Goal: Information Seeking & Learning: Understand process/instructions

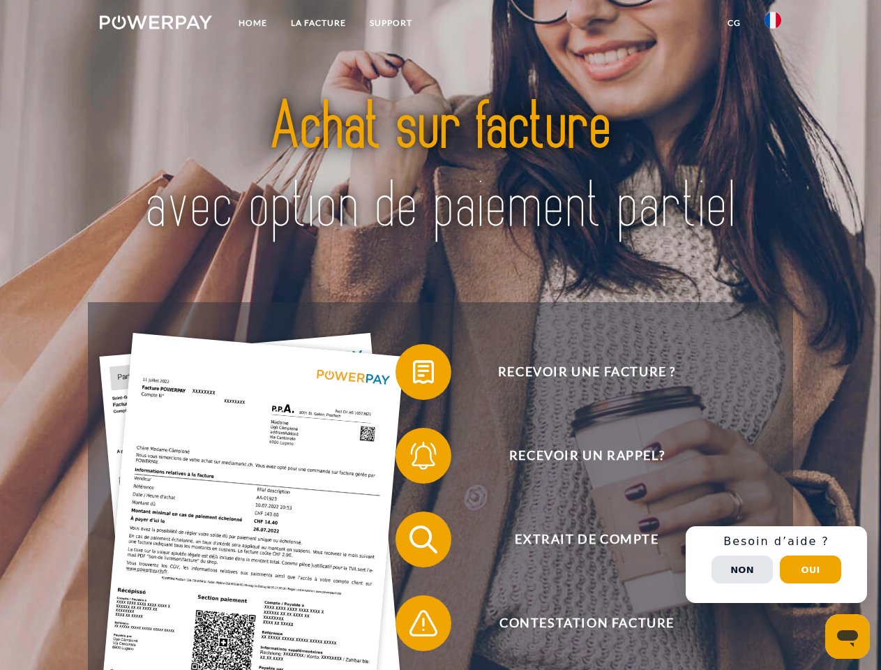
click at [156, 24] on img at bounding box center [156, 22] width 112 height 14
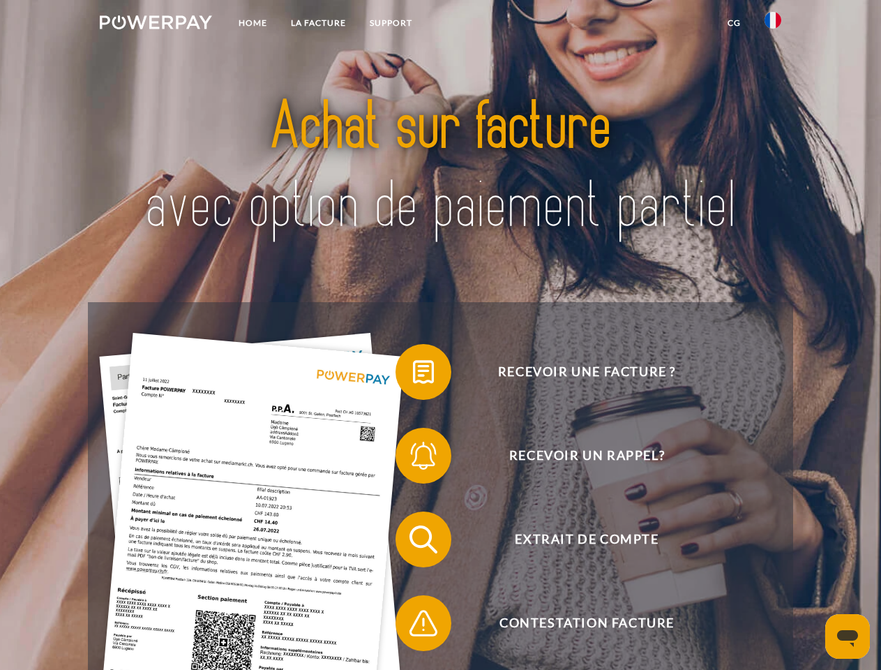
click at [773, 24] on img at bounding box center [773, 20] width 17 height 17
click at [734, 23] on link "CG" at bounding box center [734, 22] width 37 height 25
click at [413, 375] on span at bounding box center [403, 372] width 70 height 70
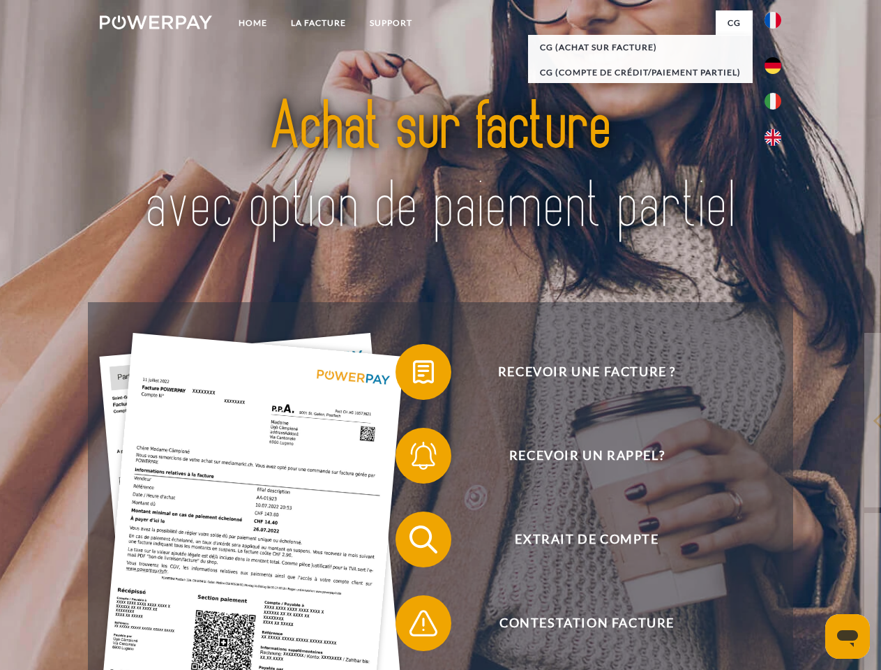
click at [413, 458] on div "Recevoir une facture ? Recevoir un rappel? Extrait de compte retour" at bounding box center [440, 581] width 705 height 558
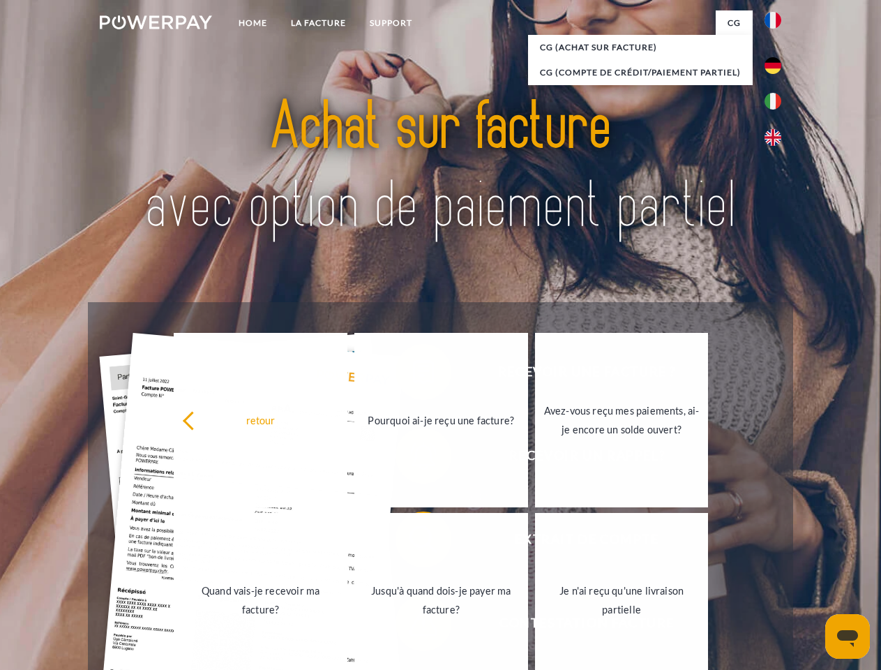
click at [413, 542] on link "Jusqu'à quand dois-je payer ma facture?" at bounding box center [441, 600] width 174 height 174
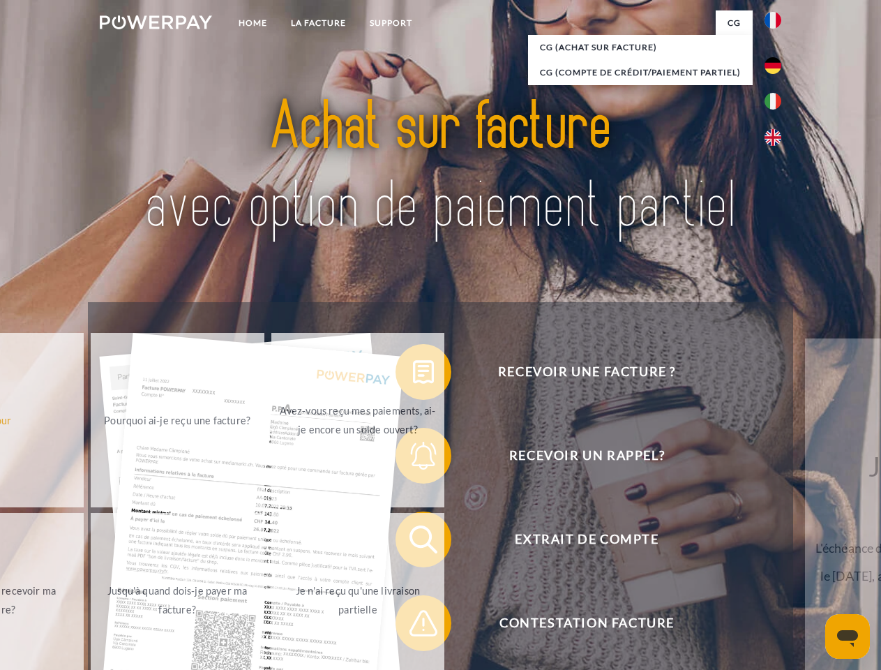
click at [413, 626] on span at bounding box center [403, 623] width 70 height 70
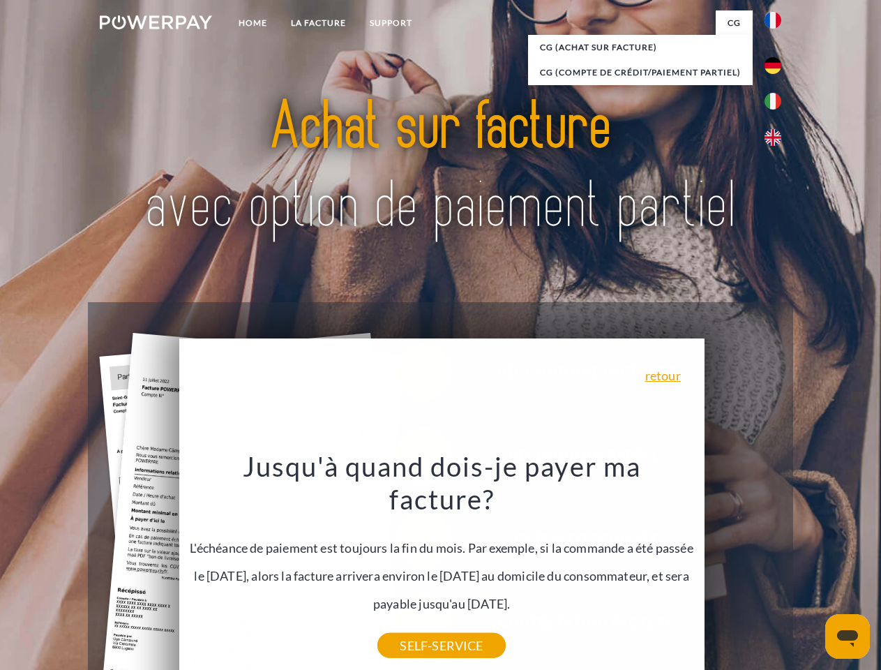
click at [777, 564] on div "Recevoir une facture ? Recevoir un rappel? Extrait de compte retour" at bounding box center [440, 581] width 705 height 558
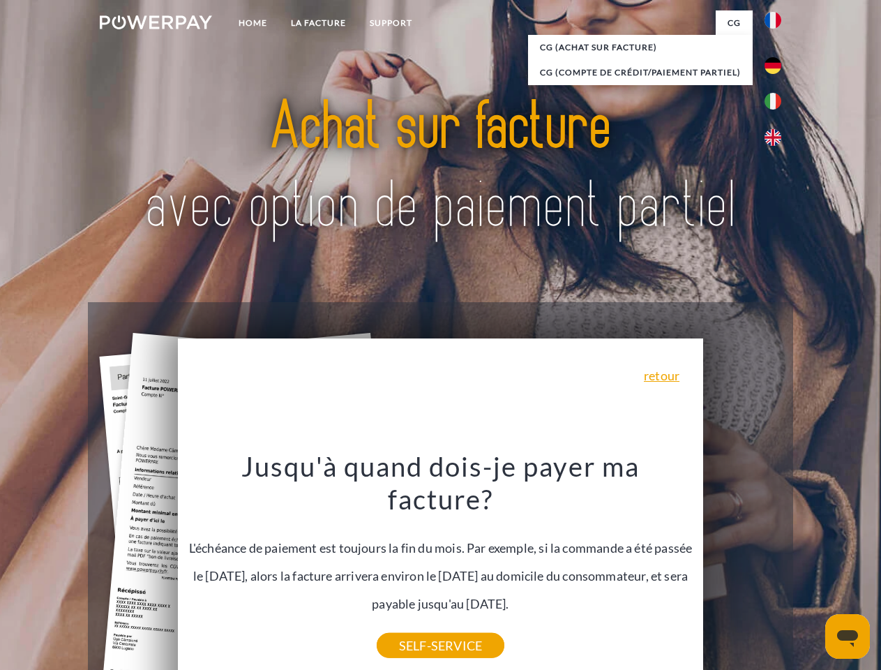
click at [742, 567] on span "Extrait de compte" at bounding box center [587, 539] width 342 height 56
click at [811, 569] on header "Home LA FACTURE Support" at bounding box center [440, 482] width 881 height 964
